Goal: Transaction & Acquisition: Purchase product/service

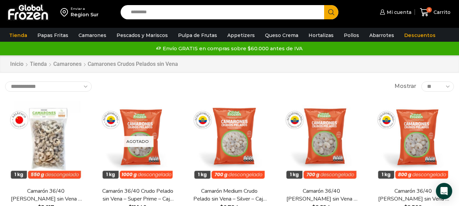
click at [418, 12] on div "Mi cuenta Mi cuenta Mi perfil Pedidos Descargas Coupons Dirección Detalles de l…" at bounding box center [400, 12] width 107 height 16
click at [443, 11] on span "Carrito" at bounding box center [440, 12] width 19 height 7
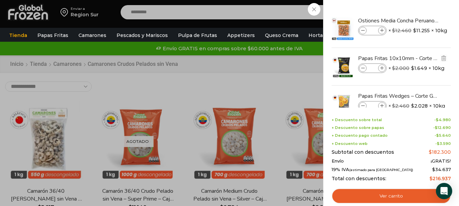
click at [384, 69] on span at bounding box center [381, 67] width 7 height 7
type input "*"
click at [382, 106] on icon at bounding box center [382, 106] width 4 height 4
type input "*"
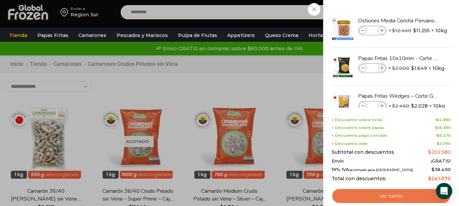
click at [391, 197] on link "Ver carrito" at bounding box center [390, 196] width 119 height 16
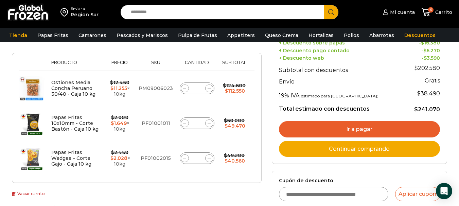
scroll to position [102, 0]
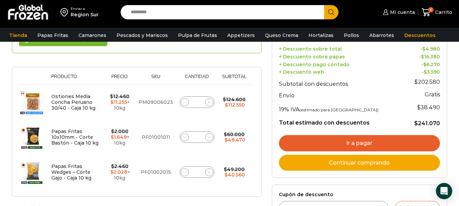
click at [349, 145] on link "Ir a pagar" at bounding box center [359, 143] width 161 height 16
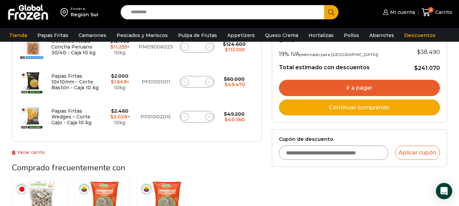
scroll to position [204, 0]
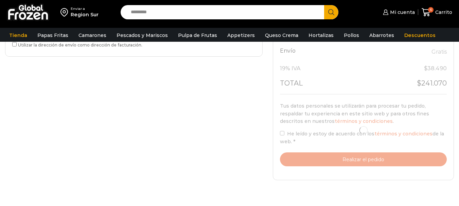
scroll to position [274, 0]
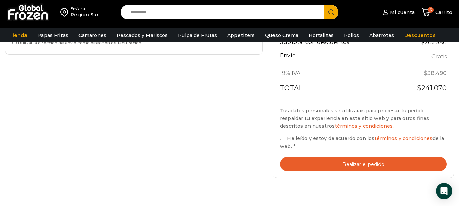
click at [284, 136] on label "He leído y estoy de acuerdo con los términos y condiciones de la web. *" at bounding box center [363, 142] width 167 height 16
click at [355, 166] on button "Realizar el pedido" at bounding box center [363, 164] width 167 height 14
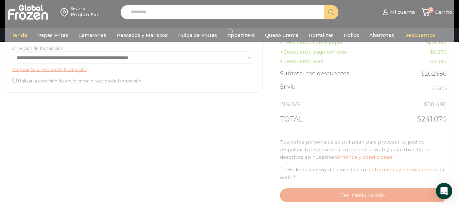
scroll to position [206, 0]
